Goal: Feedback & Contribution: Leave review/rating

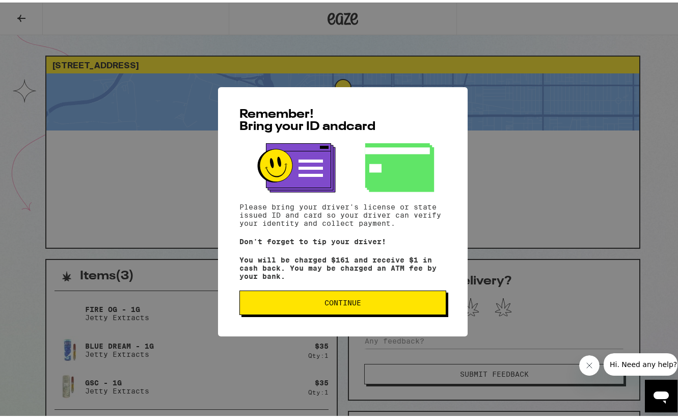
click at [337, 312] on button "Continue" at bounding box center [343, 300] width 207 height 24
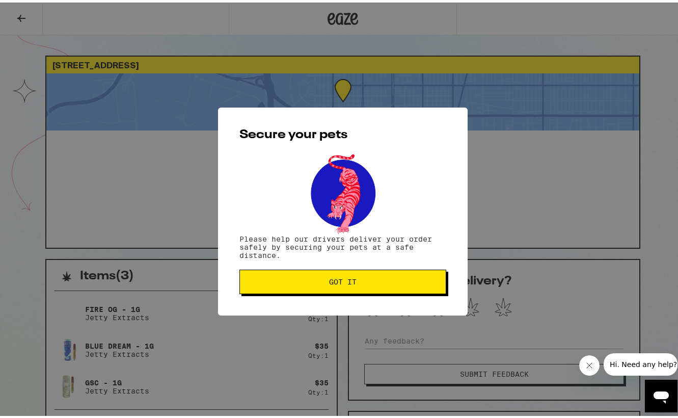
click at [332, 273] on button "Got it" at bounding box center [343, 279] width 207 height 24
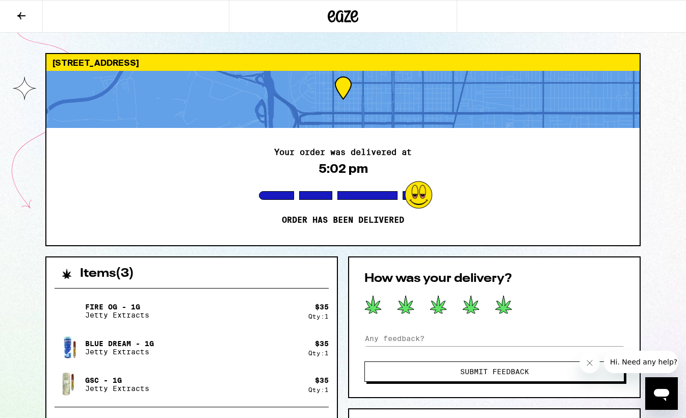
click at [502, 302] on icon at bounding box center [503, 305] width 16 height 18
click at [451, 345] on input at bounding box center [494, 338] width 260 height 15
type input "amazing !!"
click at [509, 377] on button "Submit Feedback" at bounding box center [494, 371] width 260 height 20
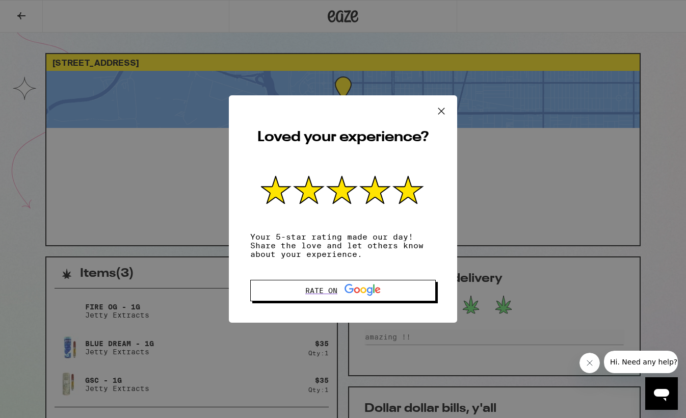
click at [434, 112] on icon at bounding box center [441, 110] width 15 height 15
